Goal: Task Accomplishment & Management: Manage account settings

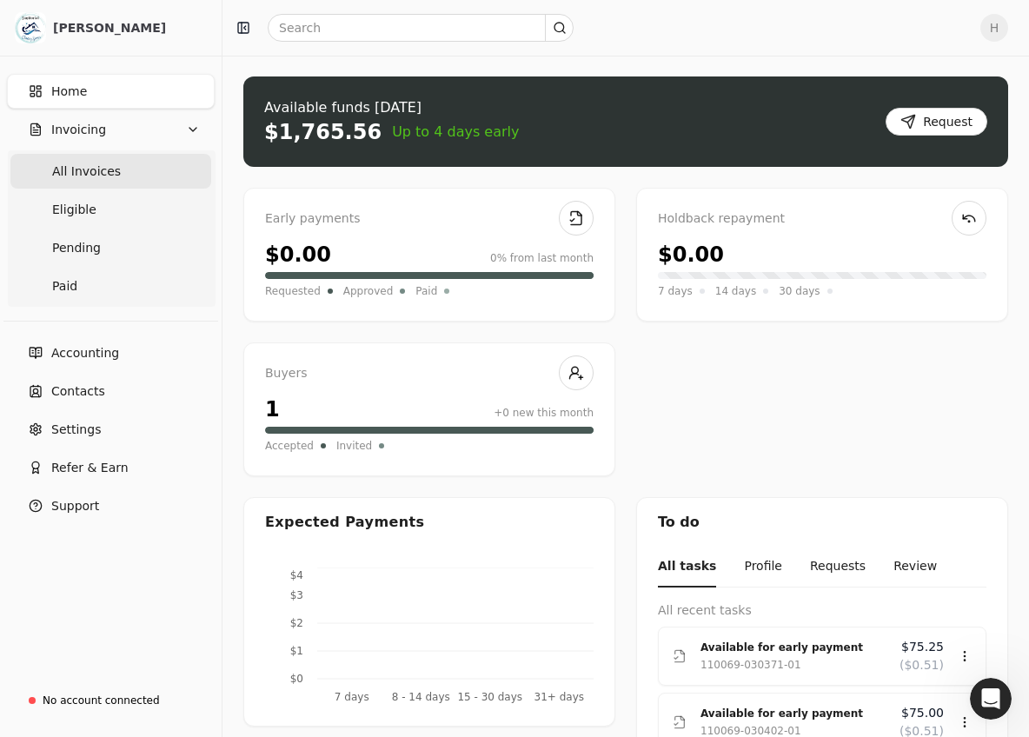
click at [96, 167] on span "All Invoices" at bounding box center [86, 172] width 69 height 18
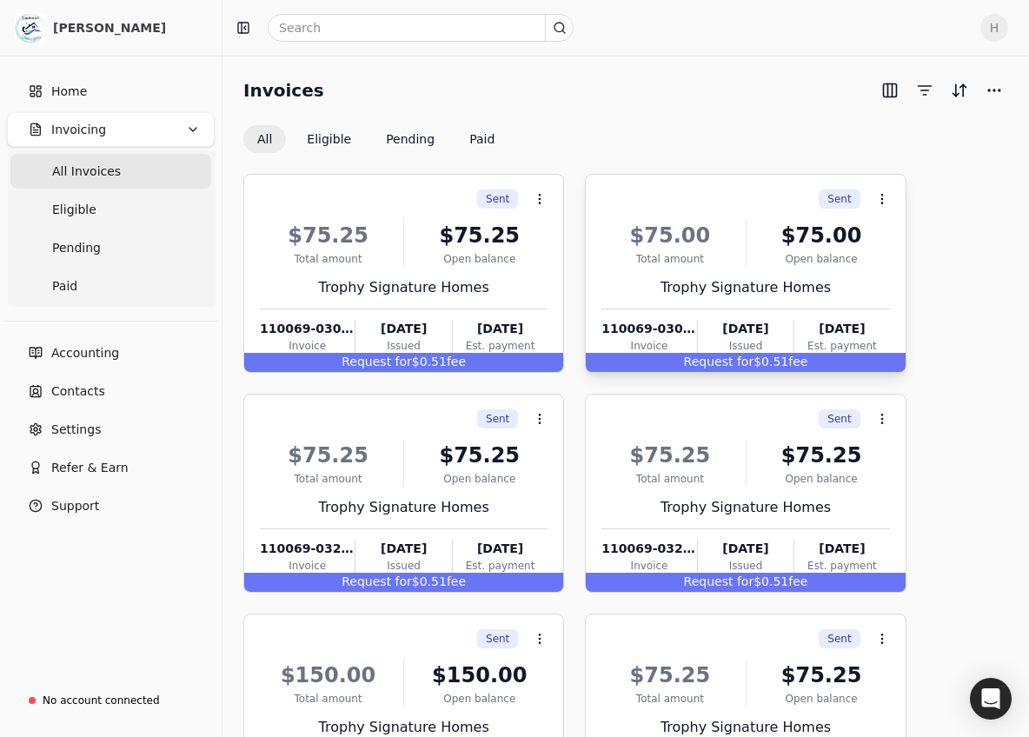
click at [636, 337] on div "110069-030402-01" at bounding box center [649, 329] width 95 height 18
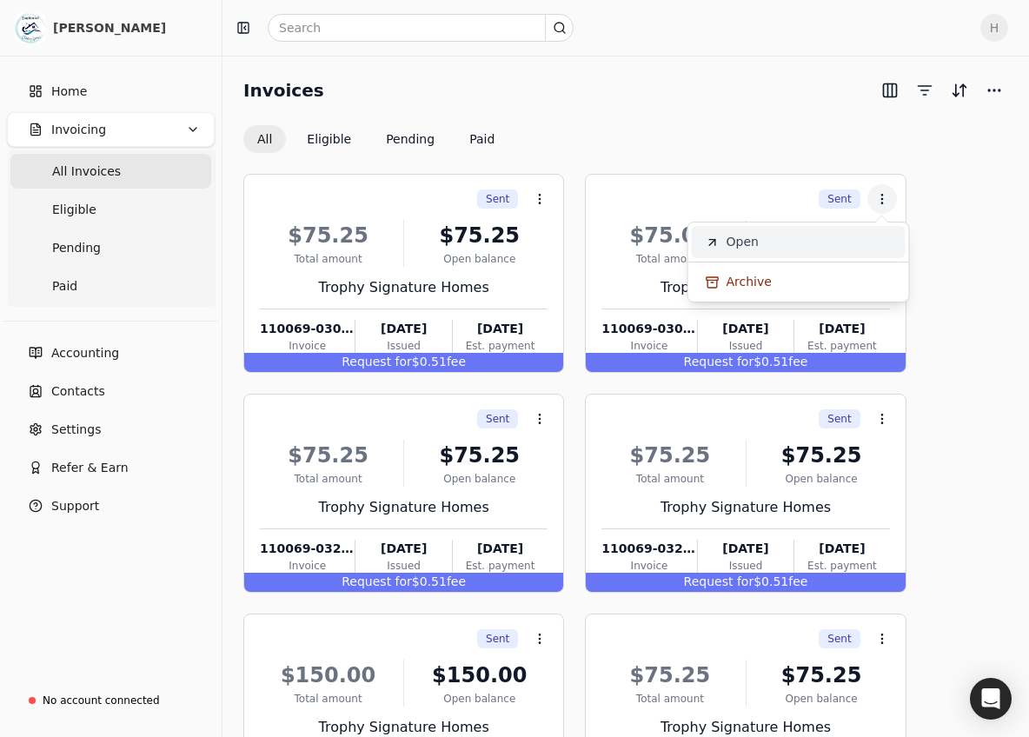
click at [739, 246] on span "Open" at bounding box center [743, 242] width 32 height 18
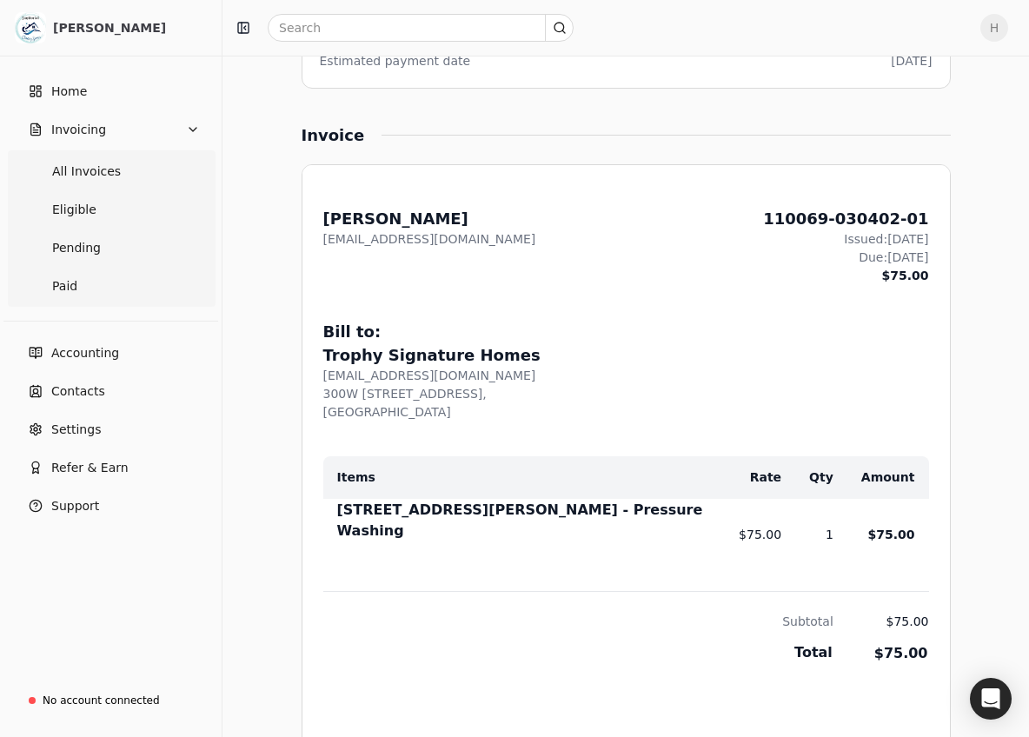
scroll to position [402, 0]
click at [108, 173] on span "All Invoices" at bounding box center [86, 172] width 69 height 18
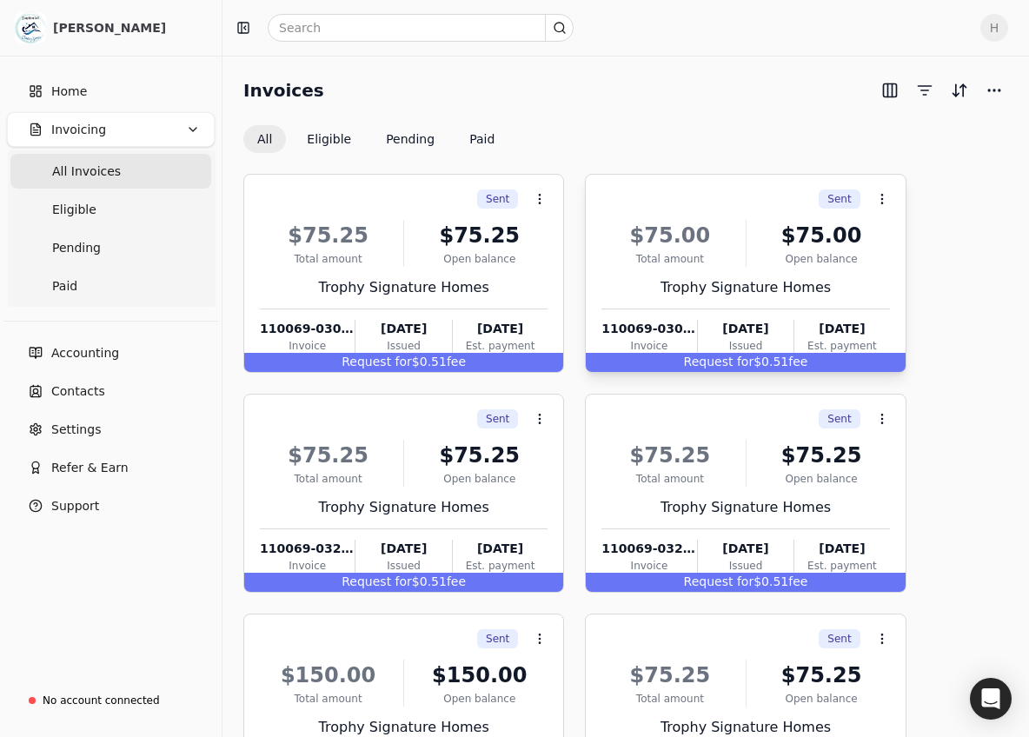
click at [659, 330] on div "110069-030402-01" at bounding box center [649, 329] width 95 height 18
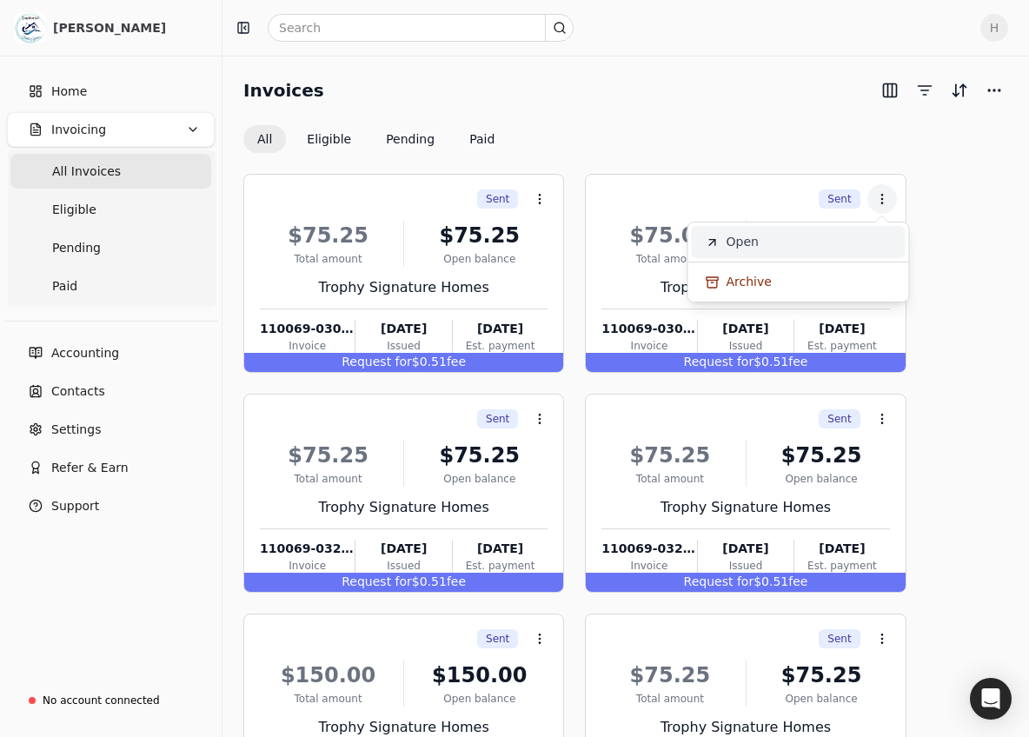
click at [737, 240] on span "Open" at bounding box center [743, 242] width 32 height 18
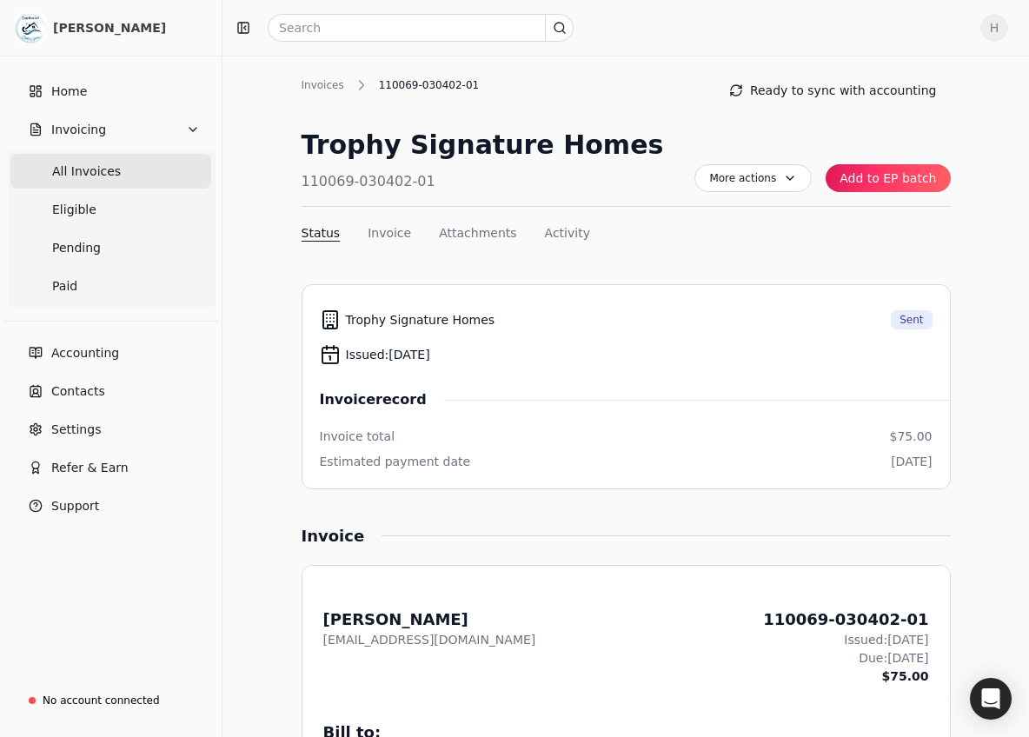
click at [90, 176] on span "All Invoices" at bounding box center [86, 172] width 69 height 18
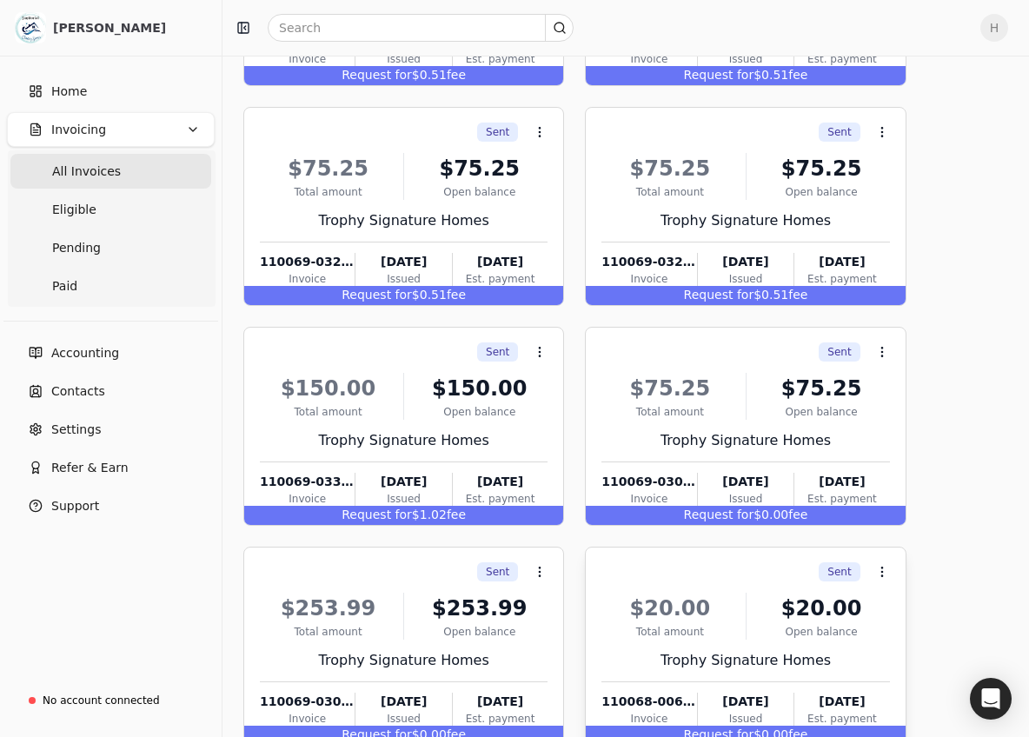
scroll to position [293, 0]
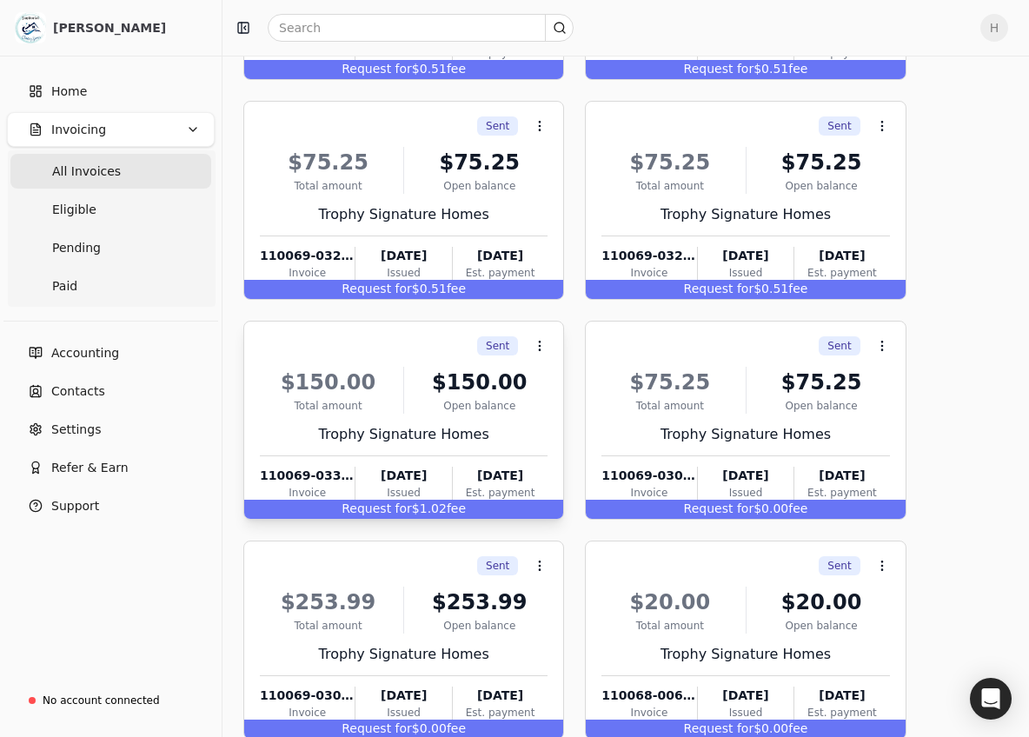
click at [483, 388] on div "$150.00" at bounding box center [479, 382] width 136 height 31
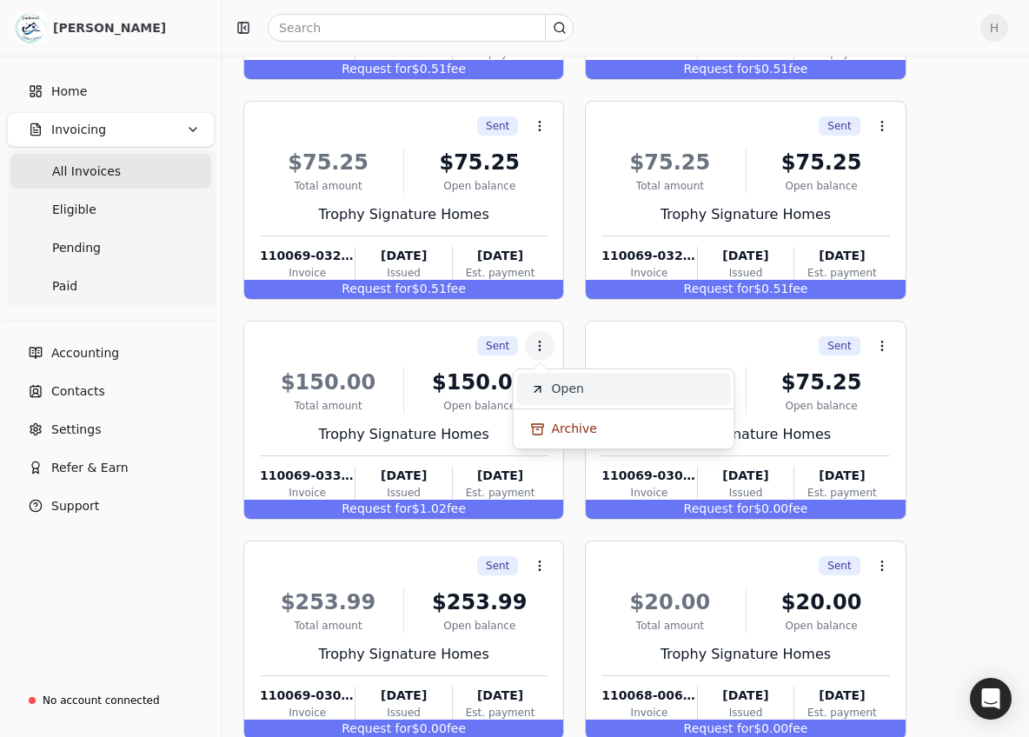
click at [563, 386] on span "Open" at bounding box center [568, 389] width 32 height 18
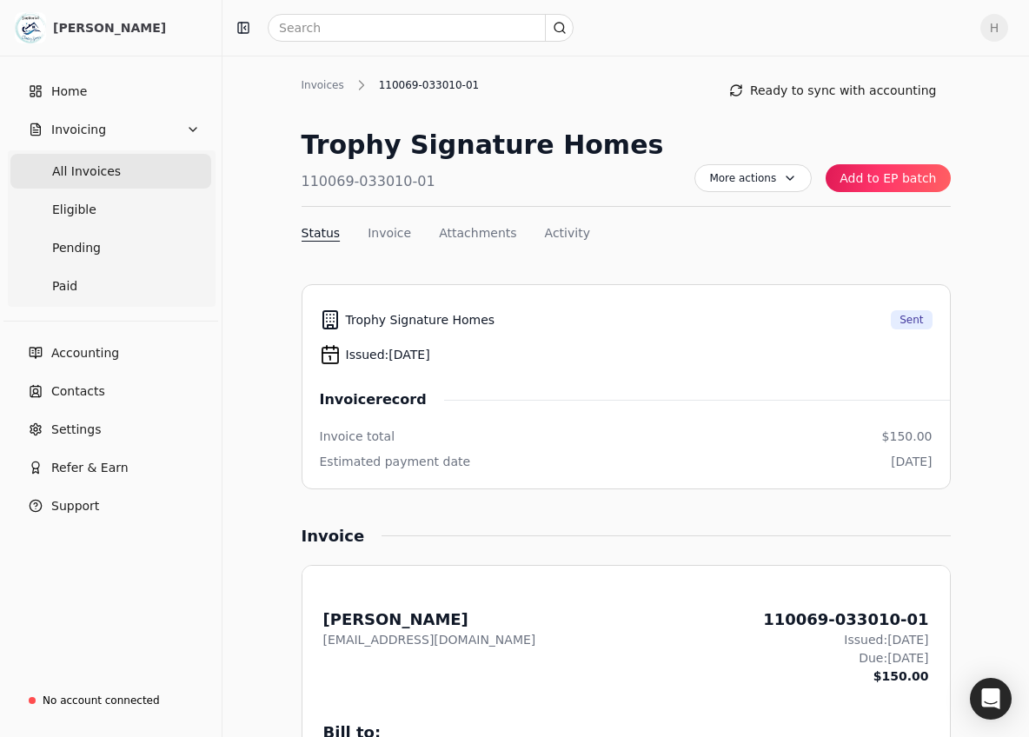
click at [133, 175] on Invoices "All Invoices" at bounding box center [110, 171] width 201 height 35
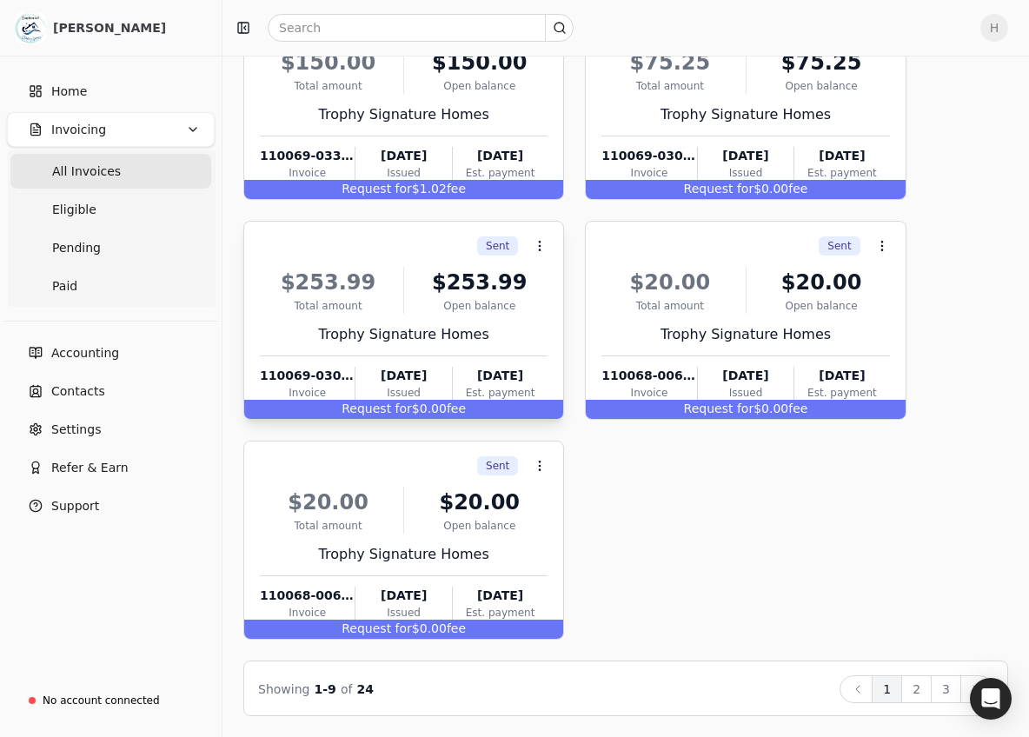
scroll to position [613, 0]
click at [482, 282] on div "$253.99" at bounding box center [479, 282] width 136 height 31
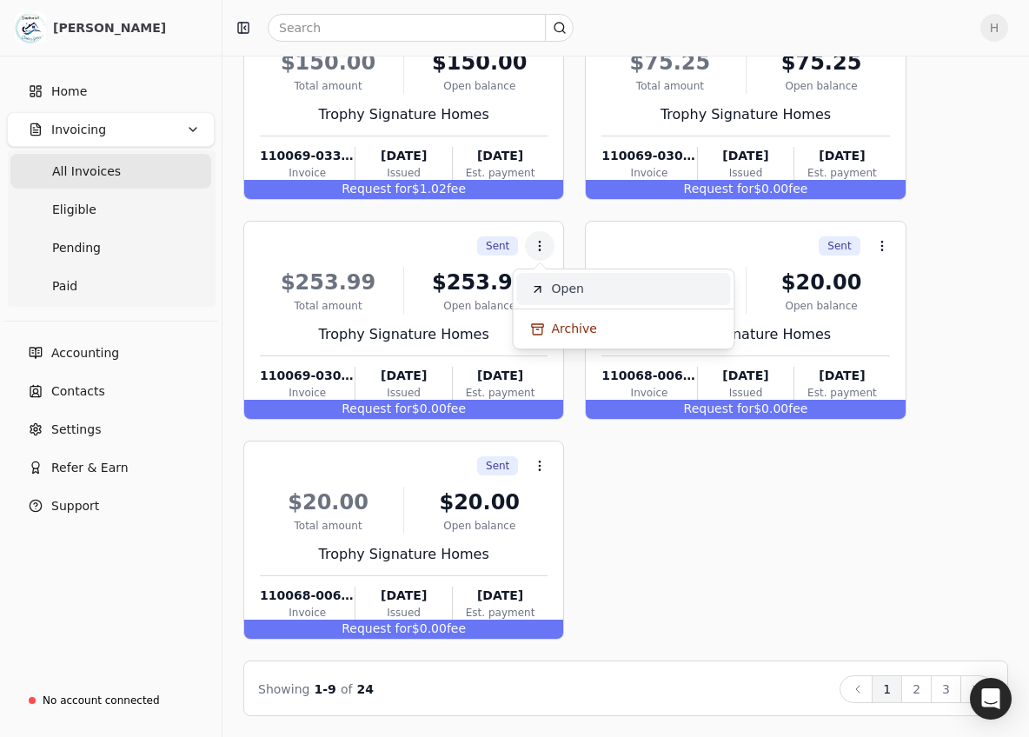
click at [564, 296] on span "Open" at bounding box center [568, 289] width 32 height 18
